Goal: Task Accomplishment & Management: Complete application form

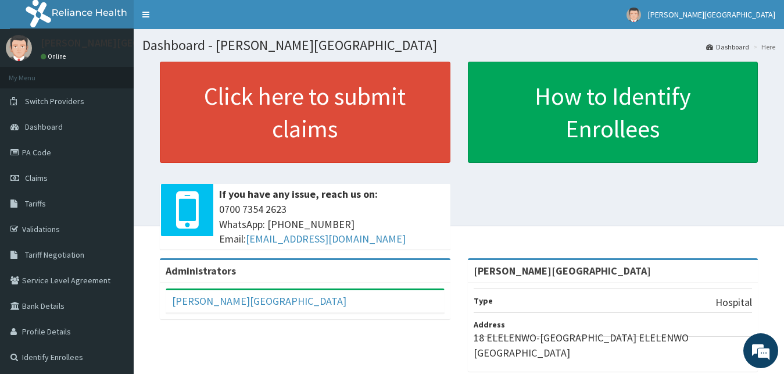
click at [39, 156] on link "PA Code" at bounding box center [67, 152] width 134 height 26
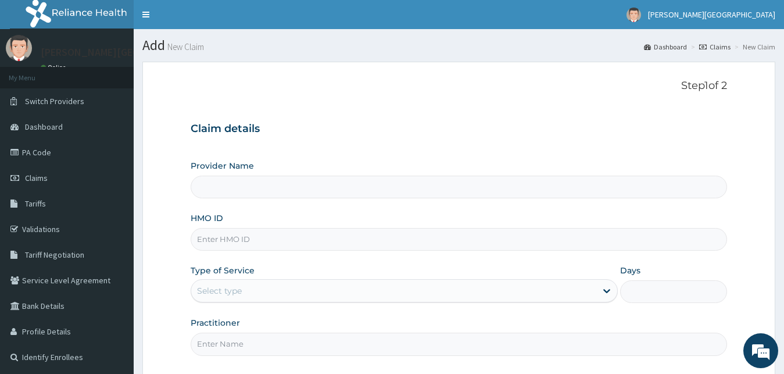
click at [278, 177] on input "Provider Name" at bounding box center [459, 187] width 537 height 23
type input "[PERSON_NAME][GEOGRAPHIC_DATA]"
click at [270, 237] on input "HMO ID" at bounding box center [459, 239] width 537 height 23
type input "PNT/10022/A"
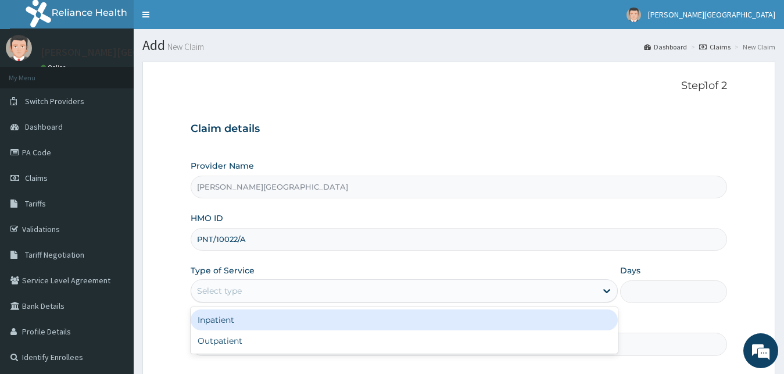
click at [242, 287] on div "Select type" at bounding box center [394, 290] width 406 height 19
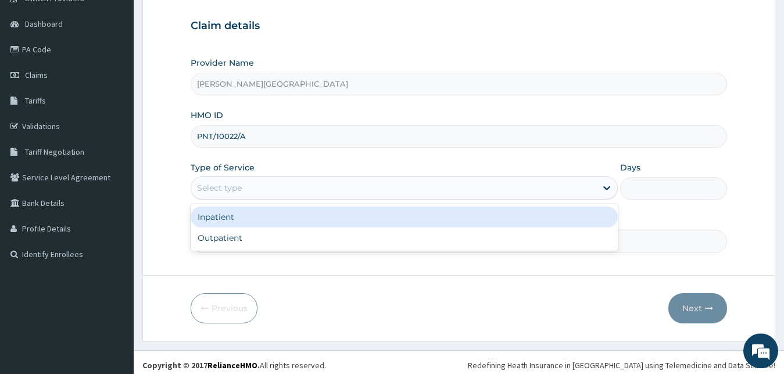
scroll to position [109, 0]
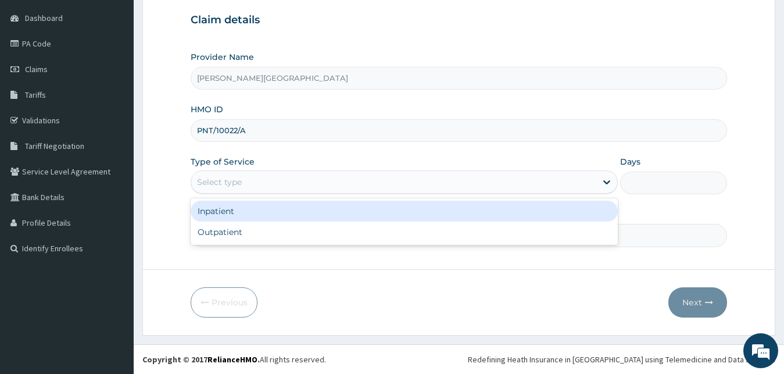
click at [245, 215] on div "Inpatient" at bounding box center [405, 211] width 428 height 21
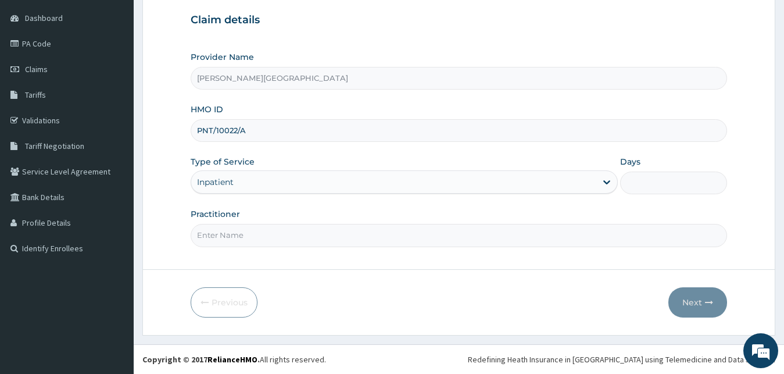
click at [259, 235] on input "Practitioner" at bounding box center [459, 235] width 537 height 23
type input "DR EKE"
click at [636, 184] on input "Days" at bounding box center [673, 182] width 107 height 23
type input "2"
click at [692, 302] on button "Next" at bounding box center [697, 302] width 59 height 30
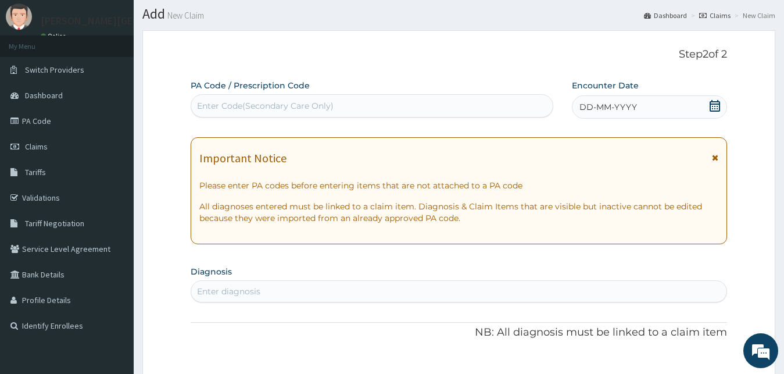
scroll to position [0, 0]
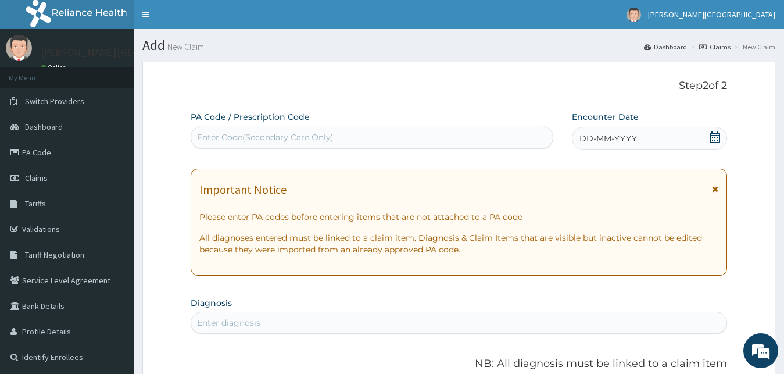
click at [710, 137] on icon at bounding box center [715, 137] width 12 height 12
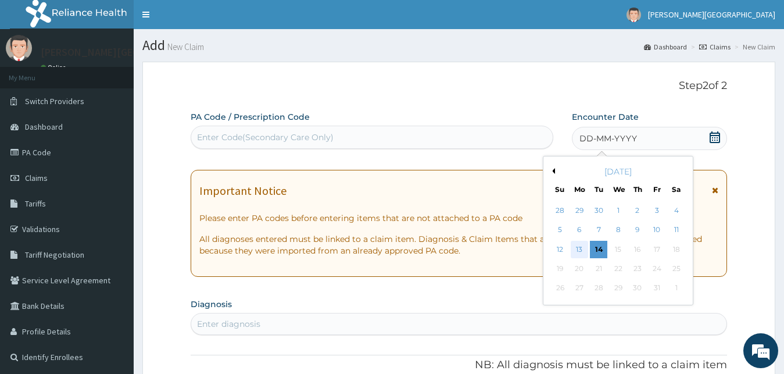
click at [580, 249] on div "13" at bounding box center [579, 249] width 17 height 17
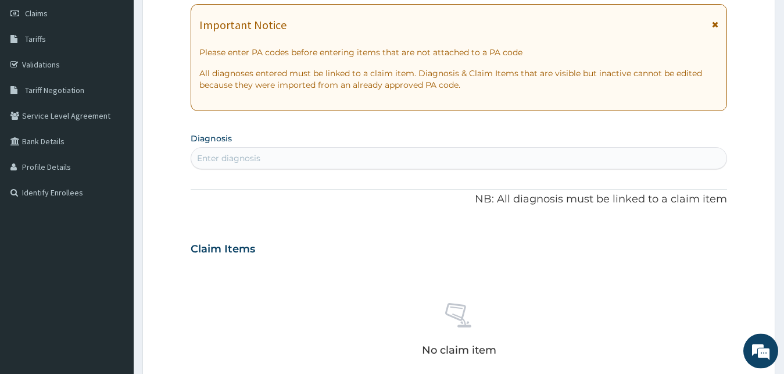
scroll to position [178, 0]
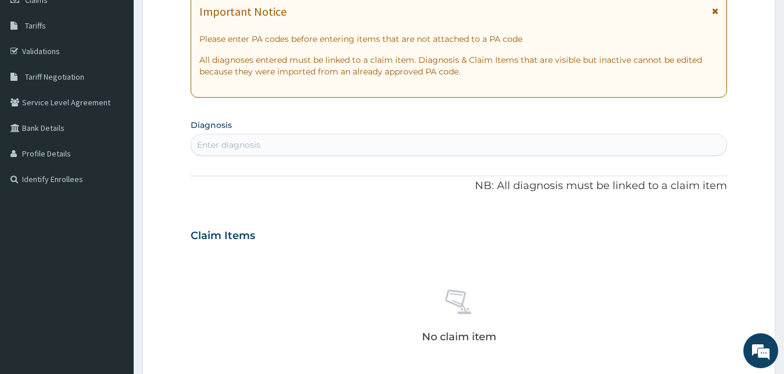
click at [274, 147] on div "Enter diagnosis" at bounding box center [459, 144] width 536 height 19
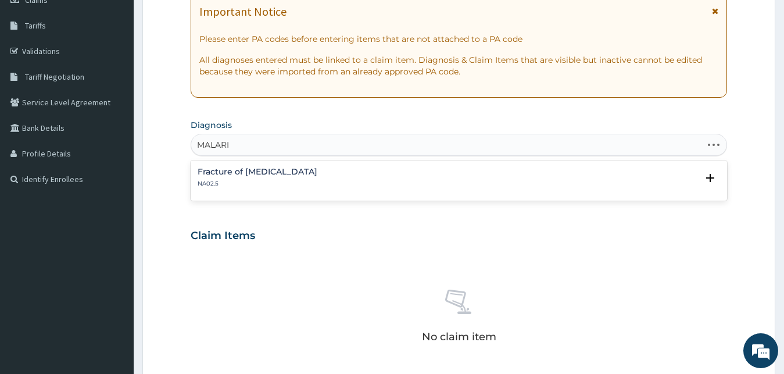
type input "MALARIA"
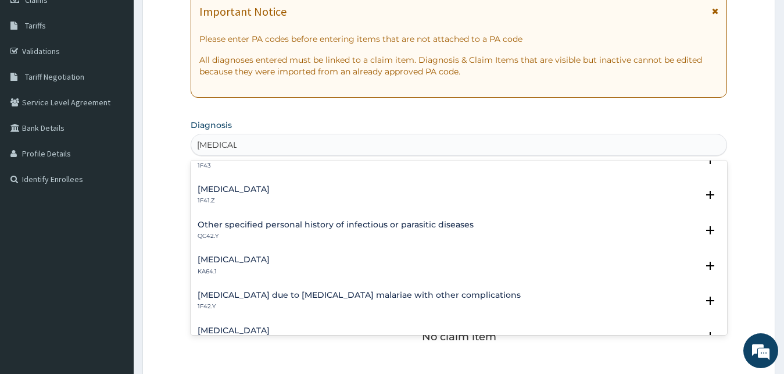
scroll to position [251, 0]
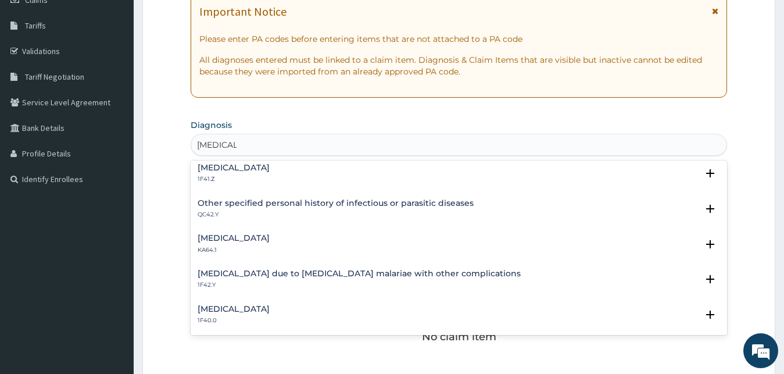
click at [314, 273] on h4 "Malaria due to Plasmodium malariae with other complications" at bounding box center [359, 273] width 323 height 9
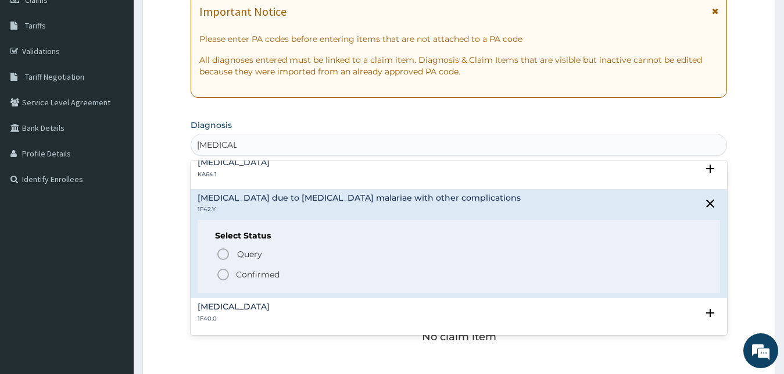
scroll to position [377, 0]
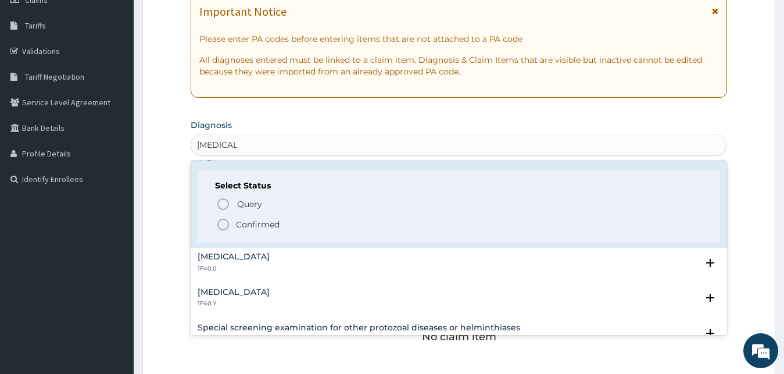
click at [221, 226] on icon "status option filled" at bounding box center [223, 224] width 14 height 14
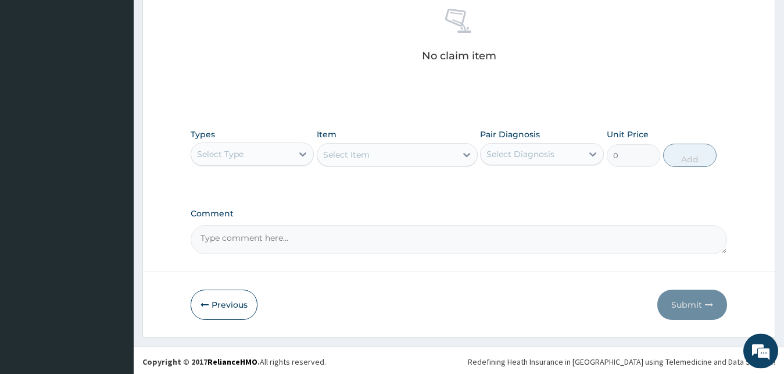
scroll to position [464, 0]
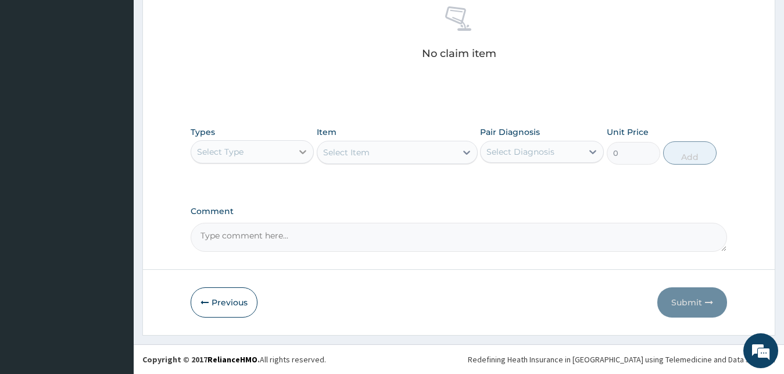
click at [303, 154] on icon at bounding box center [303, 152] width 12 height 12
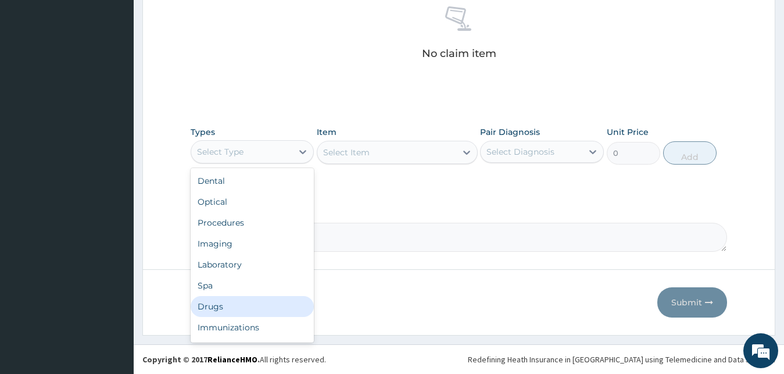
click at [247, 307] on div "Drugs" at bounding box center [253, 306] width 124 height 21
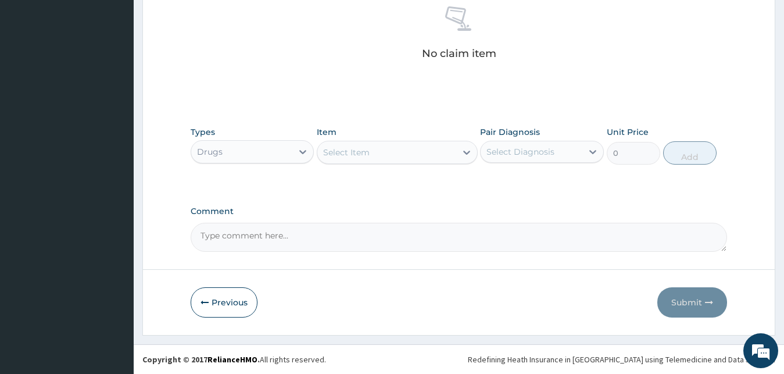
click at [388, 149] on div "Select Item" at bounding box center [386, 152] width 139 height 19
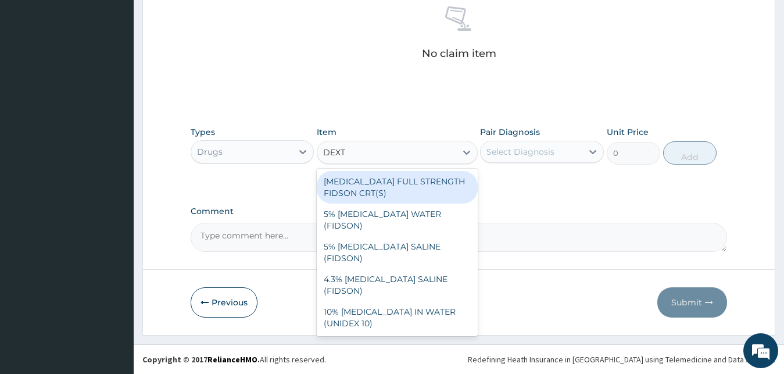
type input "DEXTR"
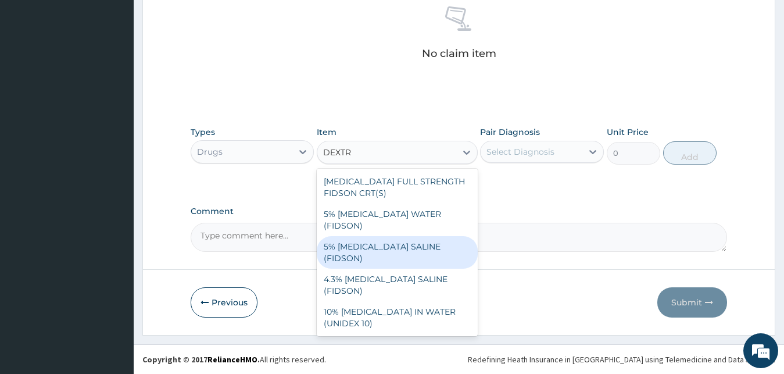
click at [385, 236] on div "5% DEXTROSE SALINE (FIDSON)" at bounding box center [397, 252] width 161 height 33
type input "1773.75"
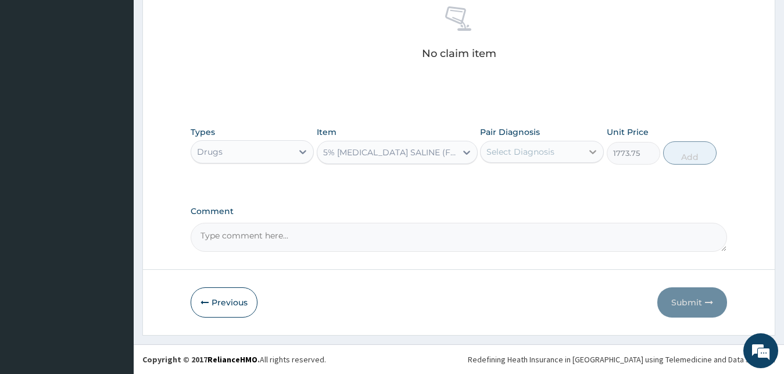
click at [592, 151] on icon at bounding box center [593, 152] width 12 height 12
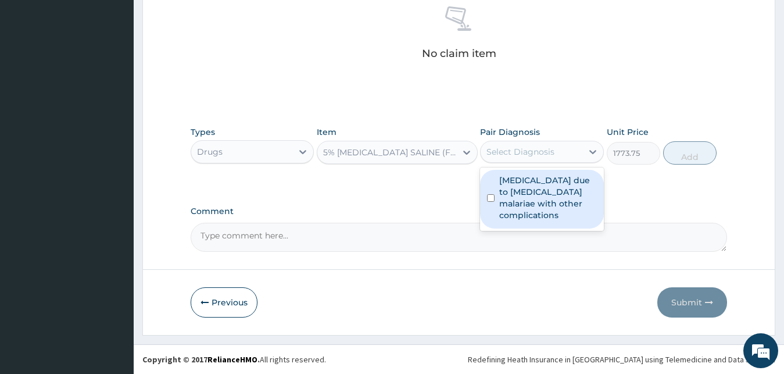
click at [556, 196] on label "Malaria due to Plasmodium malariae with other complications" at bounding box center [548, 197] width 98 height 46
checkbox input "true"
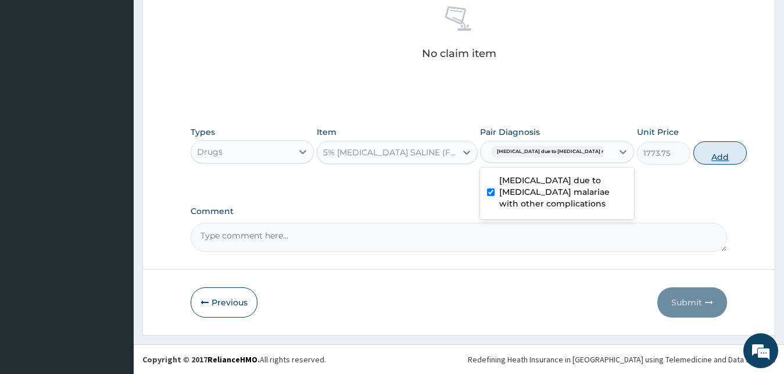
click at [693, 152] on button "Add" at bounding box center [719, 152] width 53 height 23
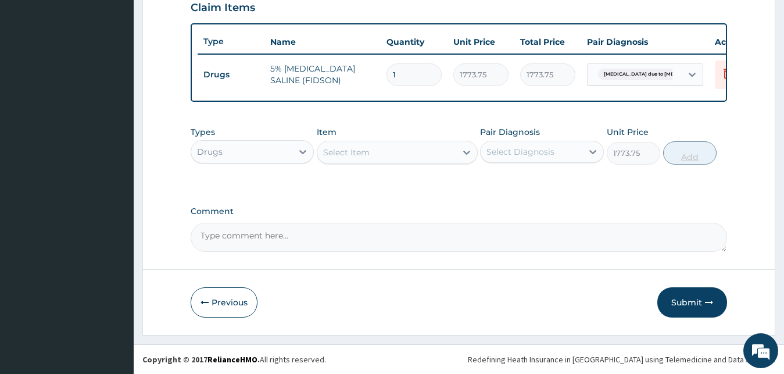
type input "0"
type input "0.00"
type input "3"
type input "5321.25"
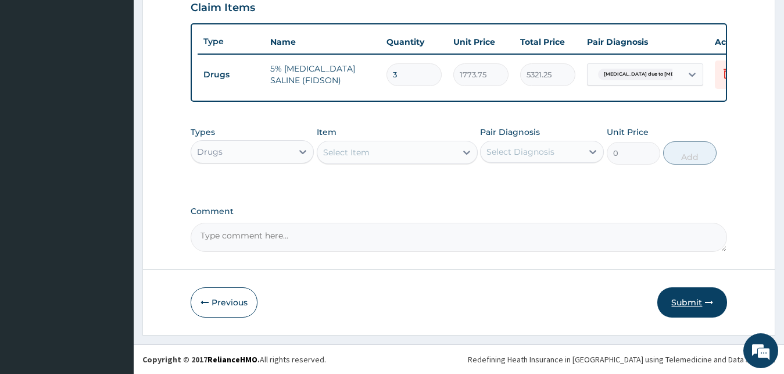
type input "3"
click at [690, 300] on button "Submit" at bounding box center [692, 302] width 70 height 30
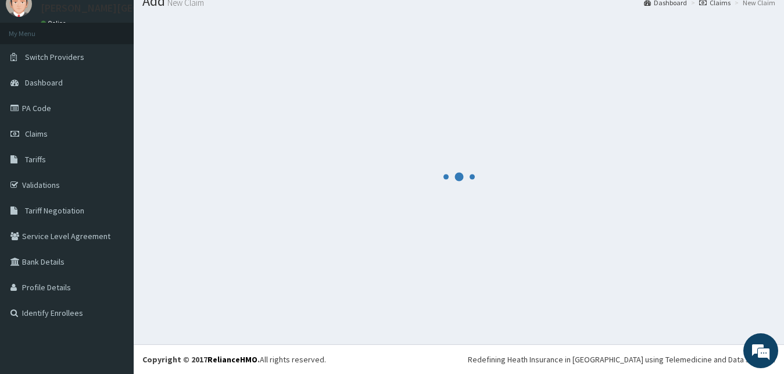
scroll to position [44, 0]
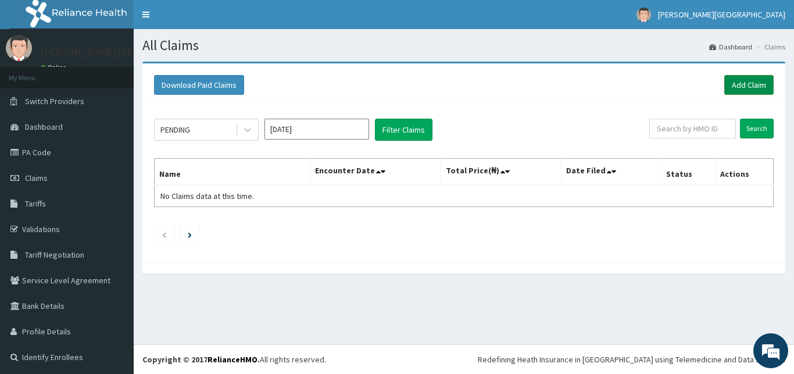
click at [746, 84] on link "Add Claim" at bounding box center [748, 85] width 49 height 20
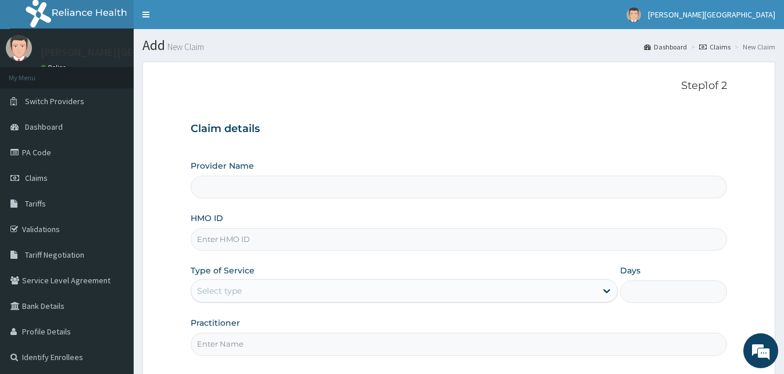
type input "P"
type input "[PERSON_NAME][GEOGRAPHIC_DATA]"
type input "PNT/10022/A"
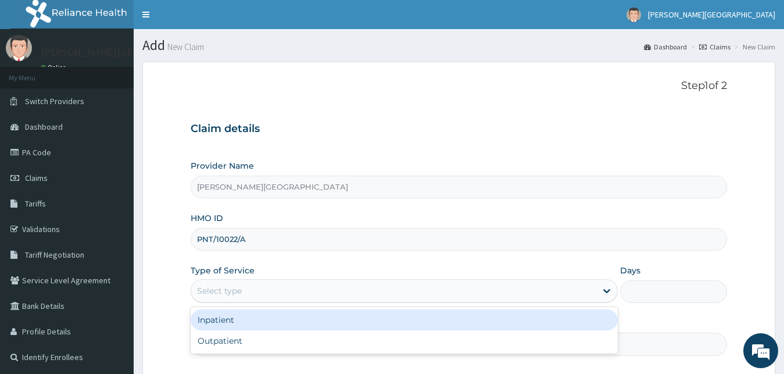
click at [267, 291] on div "Select type" at bounding box center [394, 290] width 406 height 19
click at [242, 317] on div "Inpatient" at bounding box center [405, 319] width 428 height 21
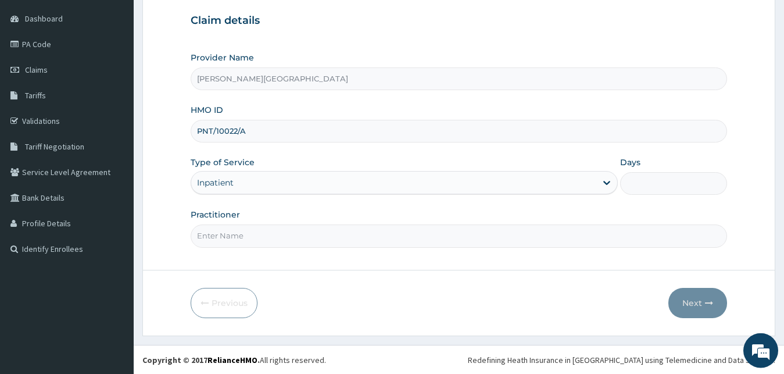
scroll to position [109, 0]
click at [264, 228] on input "Practitioner" at bounding box center [459, 235] width 537 height 23
type input "DR EKE"
click at [661, 176] on input "Days" at bounding box center [673, 182] width 107 height 23
type input "2"
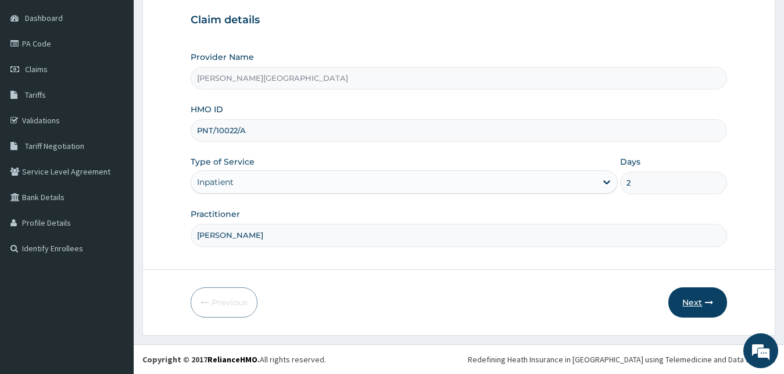
click at [692, 301] on button "Next" at bounding box center [697, 302] width 59 height 30
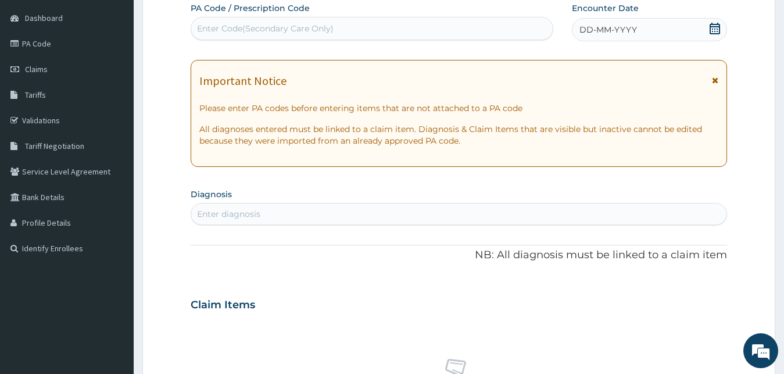
click at [718, 25] on icon at bounding box center [715, 29] width 10 height 12
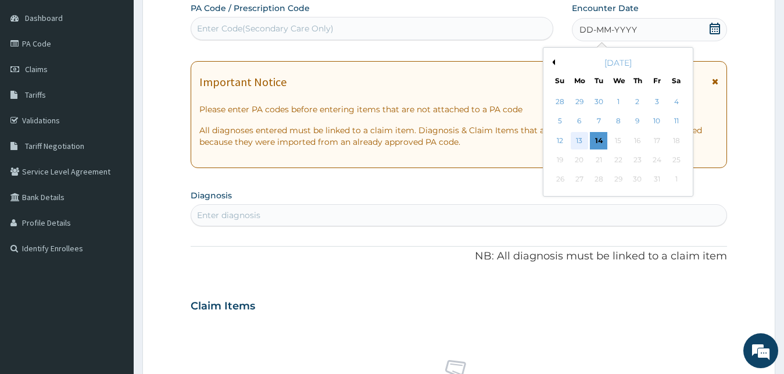
click at [575, 142] on div "13" at bounding box center [579, 140] width 17 height 17
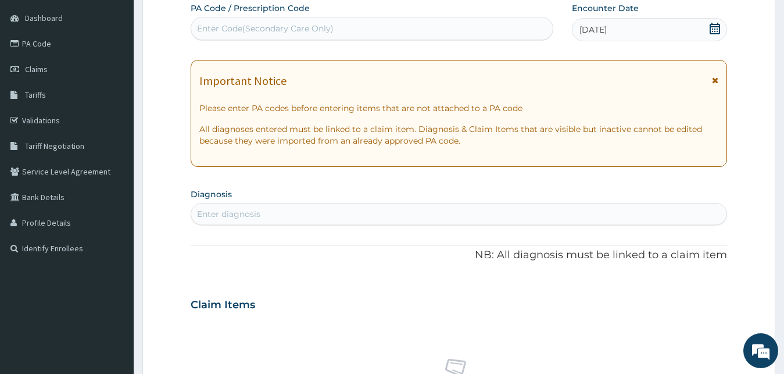
click at [717, 27] on icon at bounding box center [715, 29] width 10 height 12
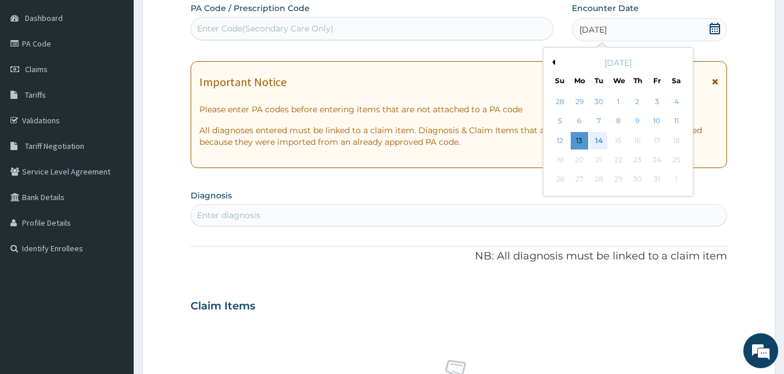
click at [593, 138] on div "14" at bounding box center [598, 140] width 17 height 17
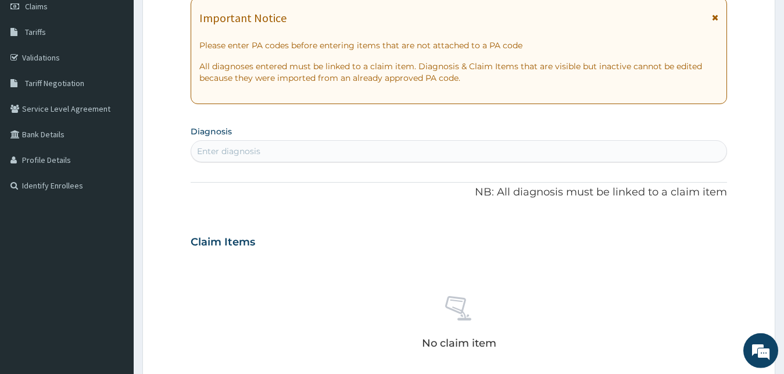
scroll to position [227, 0]
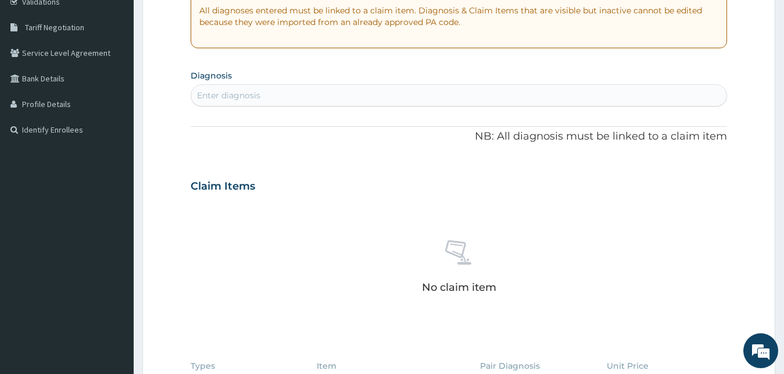
click at [334, 90] on div "Enter diagnosis" at bounding box center [459, 95] width 536 height 19
type input "MALARIA"
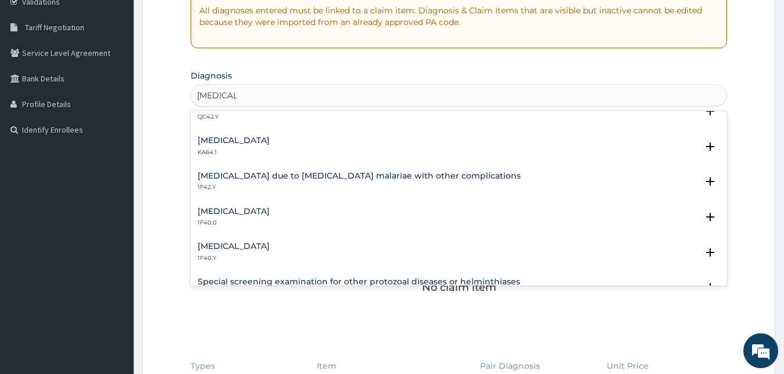
scroll to position [314, 0]
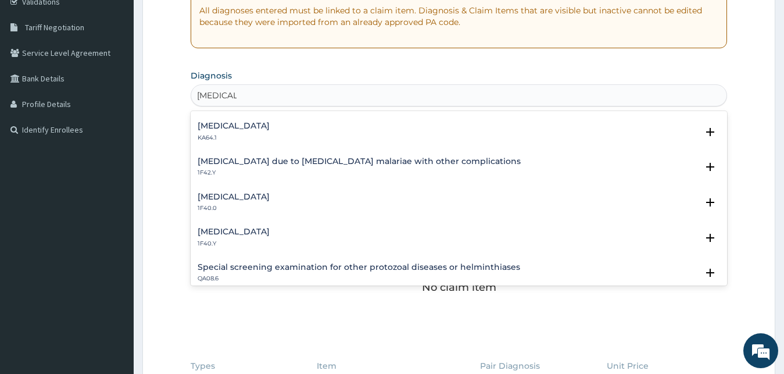
click at [270, 232] on h4 "Other severe and complicated Plasmodium falciparum malaria" at bounding box center [234, 231] width 72 height 9
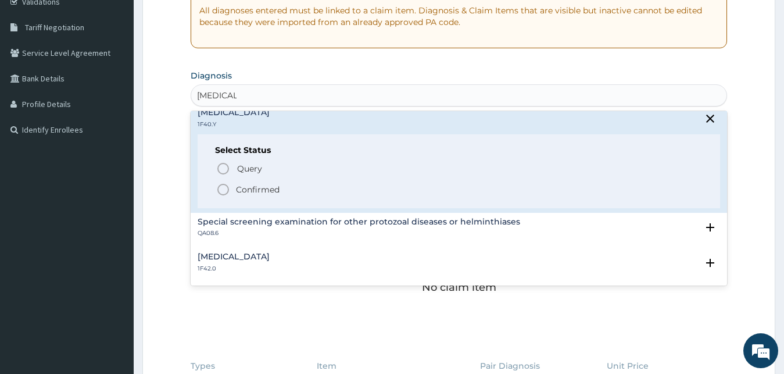
scroll to position [439, 0]
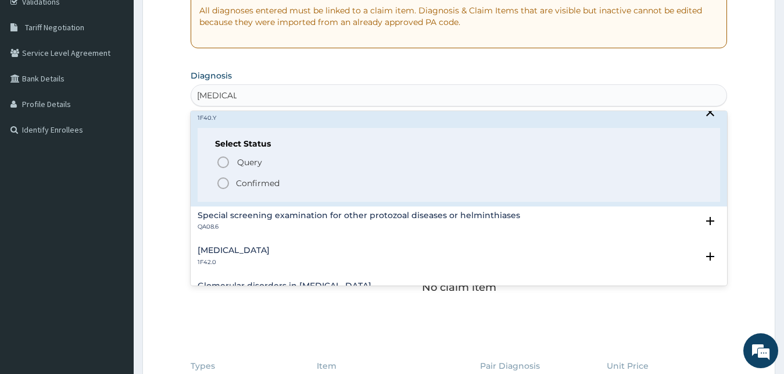
click at [221, 183] on icon "status option filled" at bounding box center [223, 183] width 14 height 14
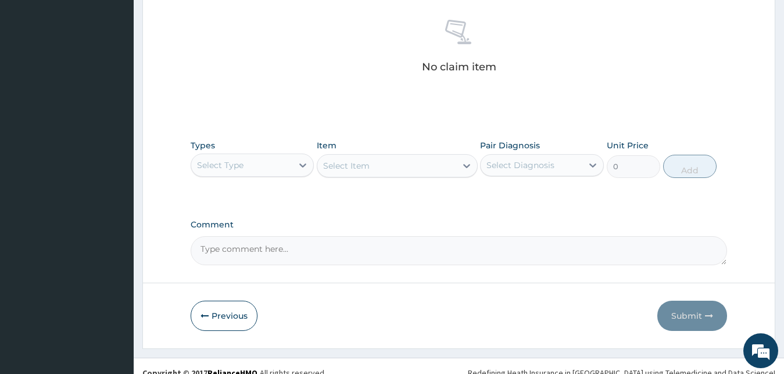
scroll to position [464, 0]
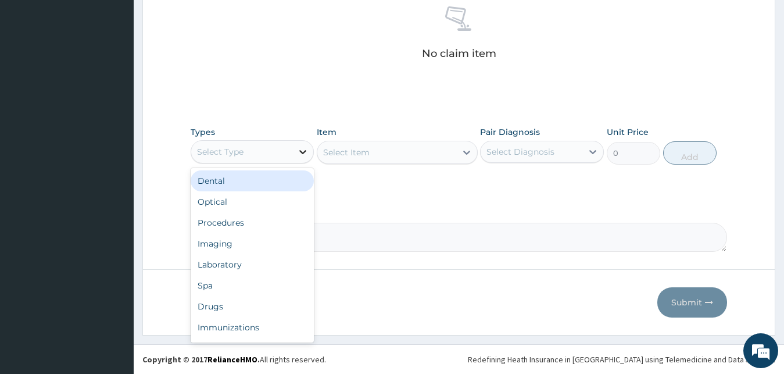
click at [301, 149] on icon at bounding box center [303, 152] width 12 height 12
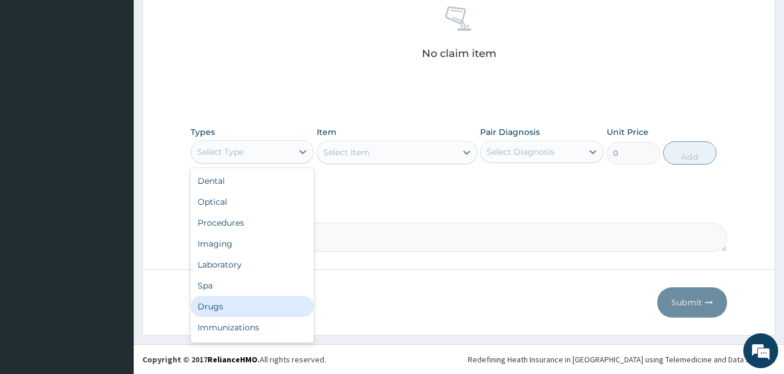
click at [238, 310] on div "Drugs" at bounding box center [253, 306] width 124 height 21
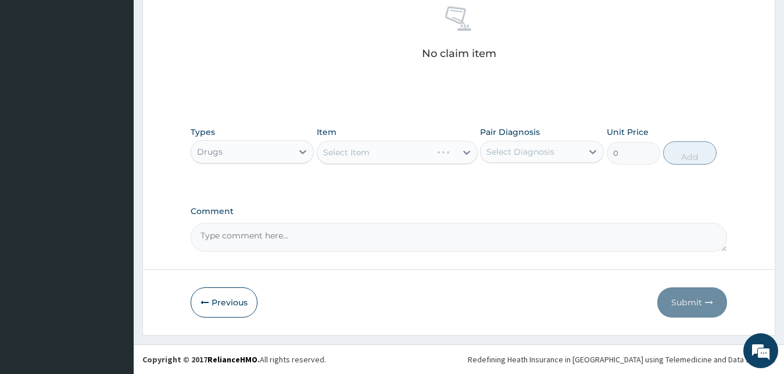
click at [382, 146] on div "Select Item" at bounding box center [397, 152] width 161 height 23
click at [380, 151] on div "Select Item" at bounding box center [386, 152] width 139 height 19
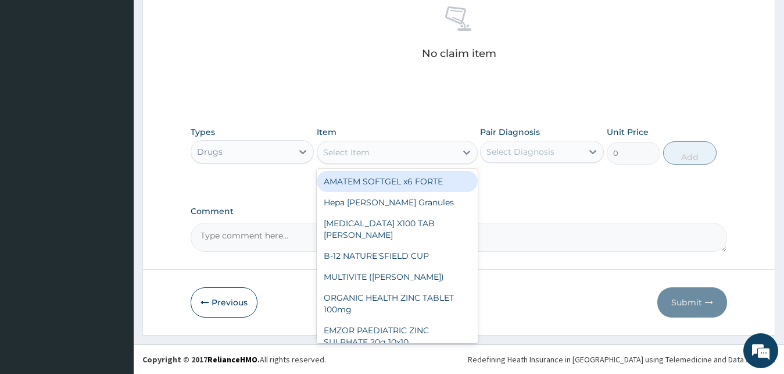
click at [373, 185] on div "AMATEM SOFTGEL x6 FORTE" at bounding box center [397, 181] width 161 height 21
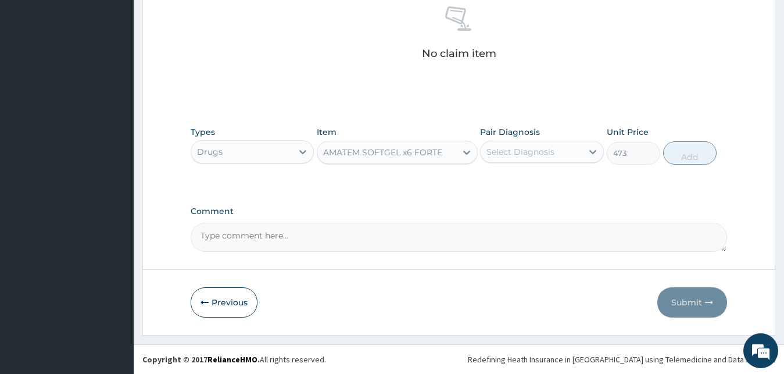
type input "473"
click at [595, 152] on icon at bounding box center [592, 152] width 7 height 4
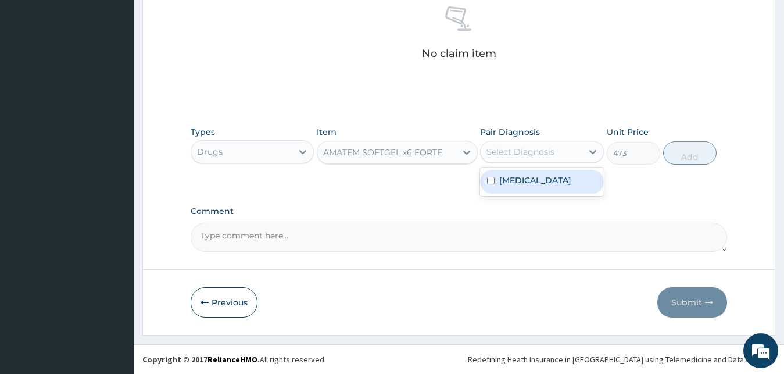
click at [555, 186] on label "Other severe and complicated Plasmodium falciparum malaria" at bounding box center [535, 180] width 72 height 12
checkbox input "true"
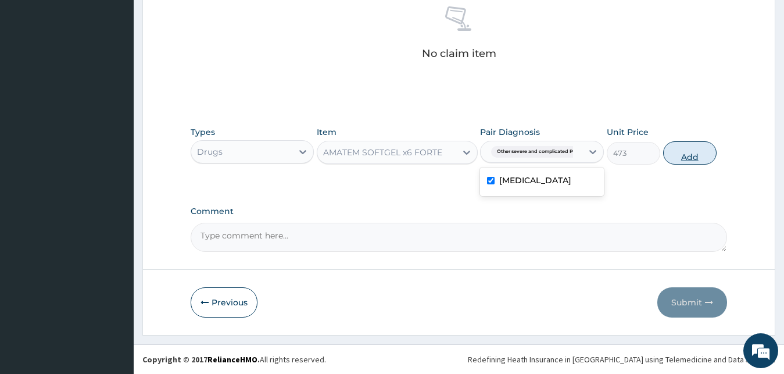
click at [680, 153] on button "Add" at bounding box center [689, 152] width 53 height 23
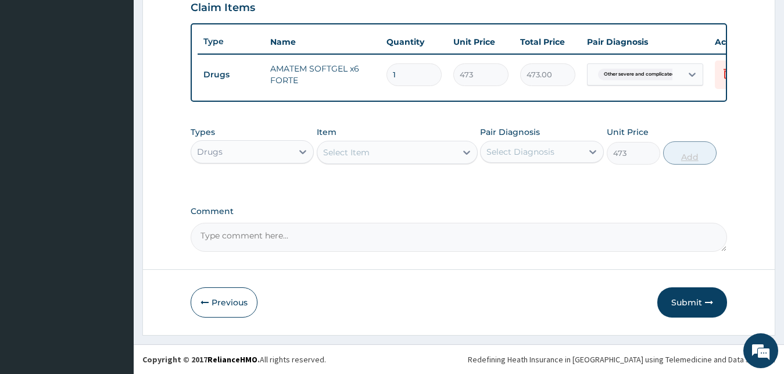
type input "0"
click at [352, 151] on div "Select Item" at bounding box center [346, 152] width 46 height 12
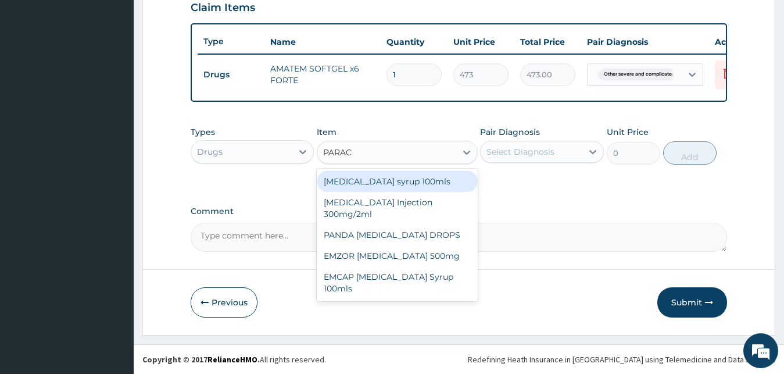
type input "PARACE"
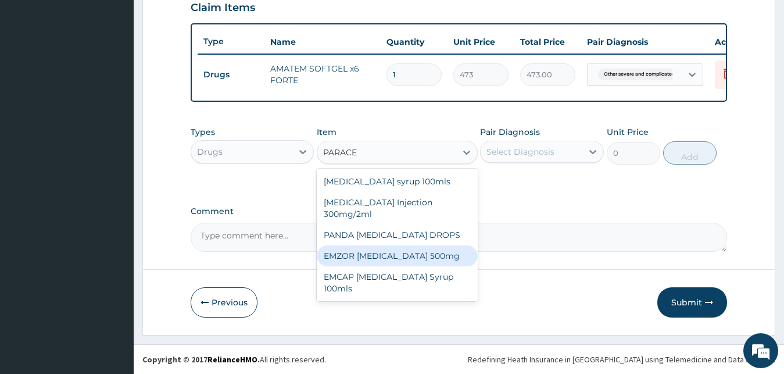
click at [377, 255] on div "EMZOR PARACETAMOL 500mg" at bounding box center [397, 255] width 161 height 21
type input "23.65"
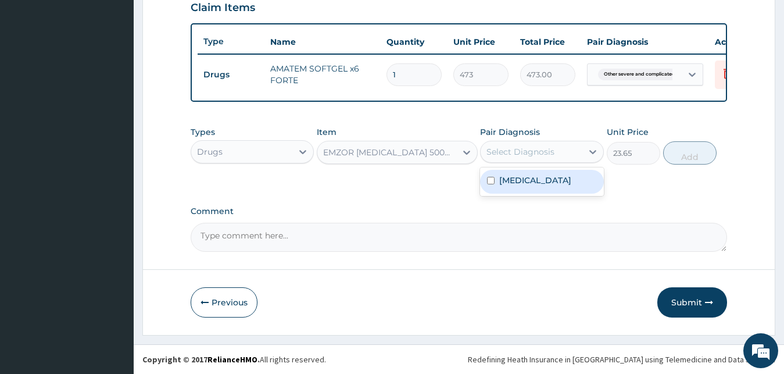
click at [527, 156] on div "Select Diagnosis" at bounding box center [520, 152] width 68 height 12
click at [530, 186] on label "Other severe and complicated Plasmodium falciparum malaria" at bounding box center [535, 180] width 72 height 12
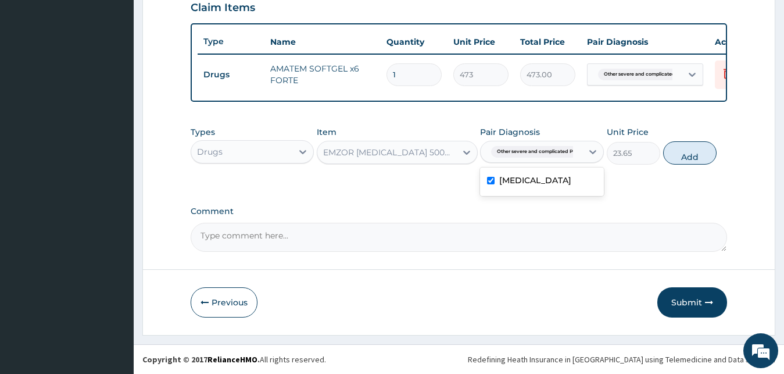
checkbox input "true"
click at [687, 151] on button "Add" at bounding box center [689, 152] width 53 height 23
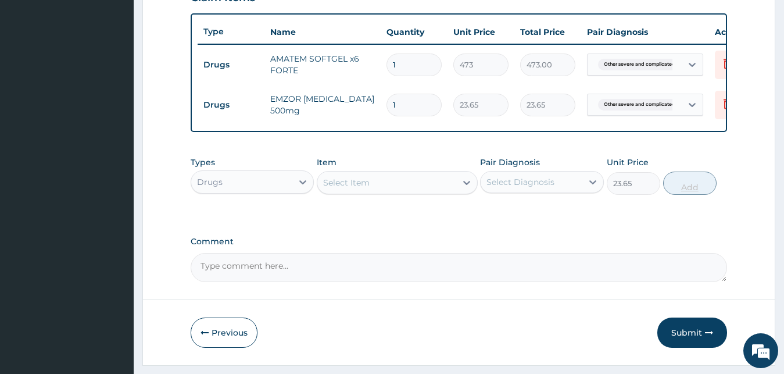
type input "0"
type input "18"
type input "425.70"
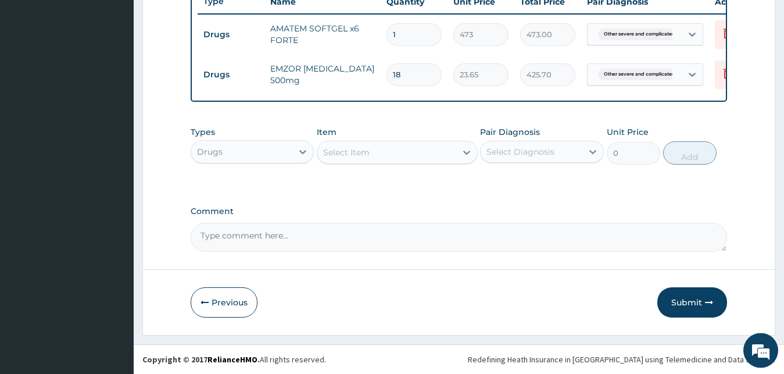
scroll to position [459, 0]
type input "18"
click at [681, 300] on button "Submit" at bounding box center [692, 302] width 70 height 30
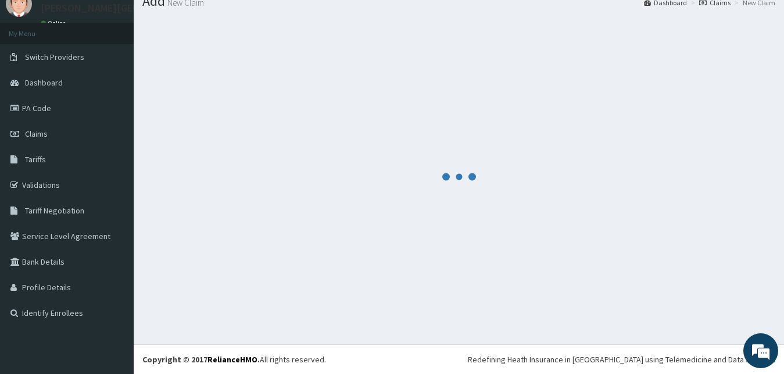
scroll to position [44, 0]
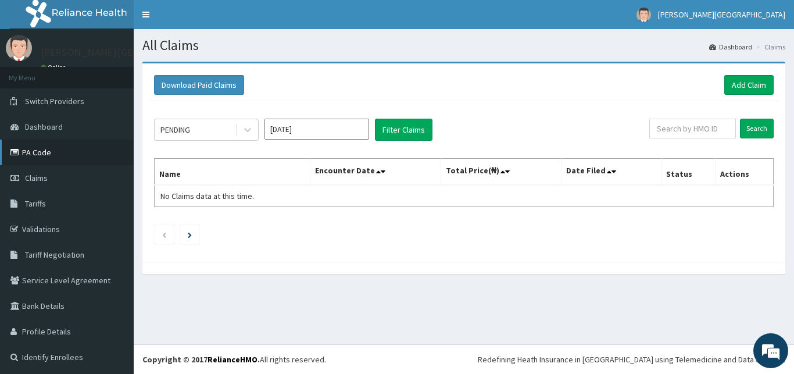
click at [28, 156] on link "PA Code" at bounding box center [67, 152] width 134 height 26
